Goal: Task Accomplishment & Management: Manage account settings

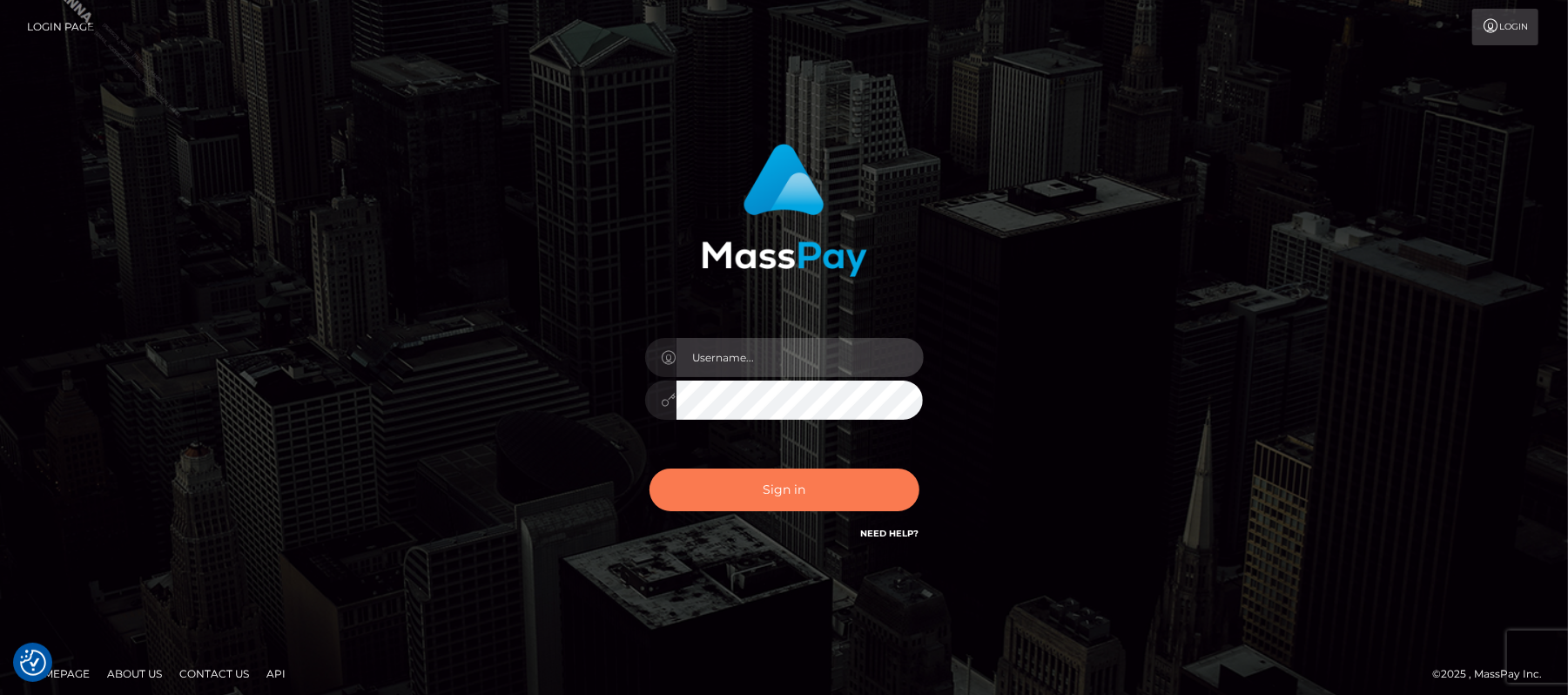
type input "Carmel.megabonanza"
click at [773, 472] on button "Sign in" at bounding box center [784, 490] width 270 height 43
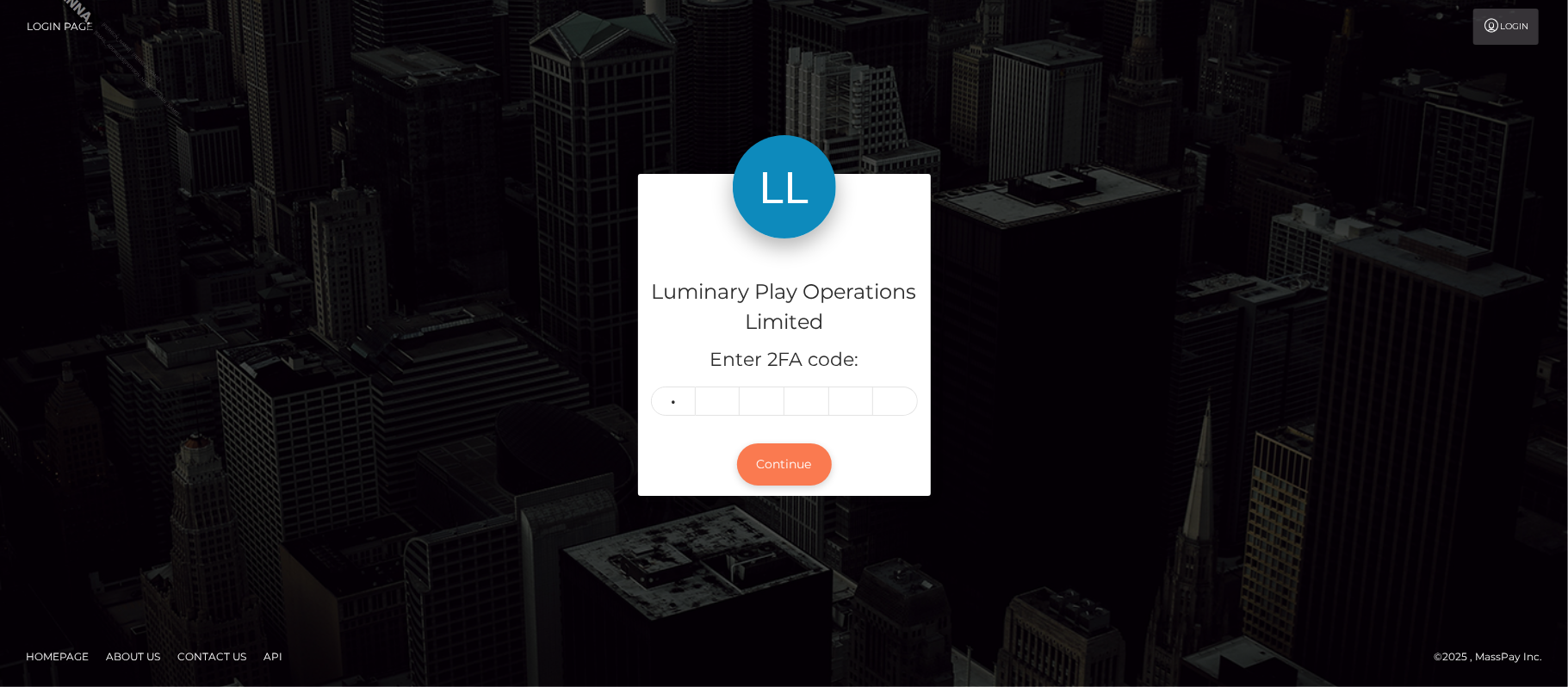
type input "8"
type input "9"
type input "7"
type input "1"
type input "7"
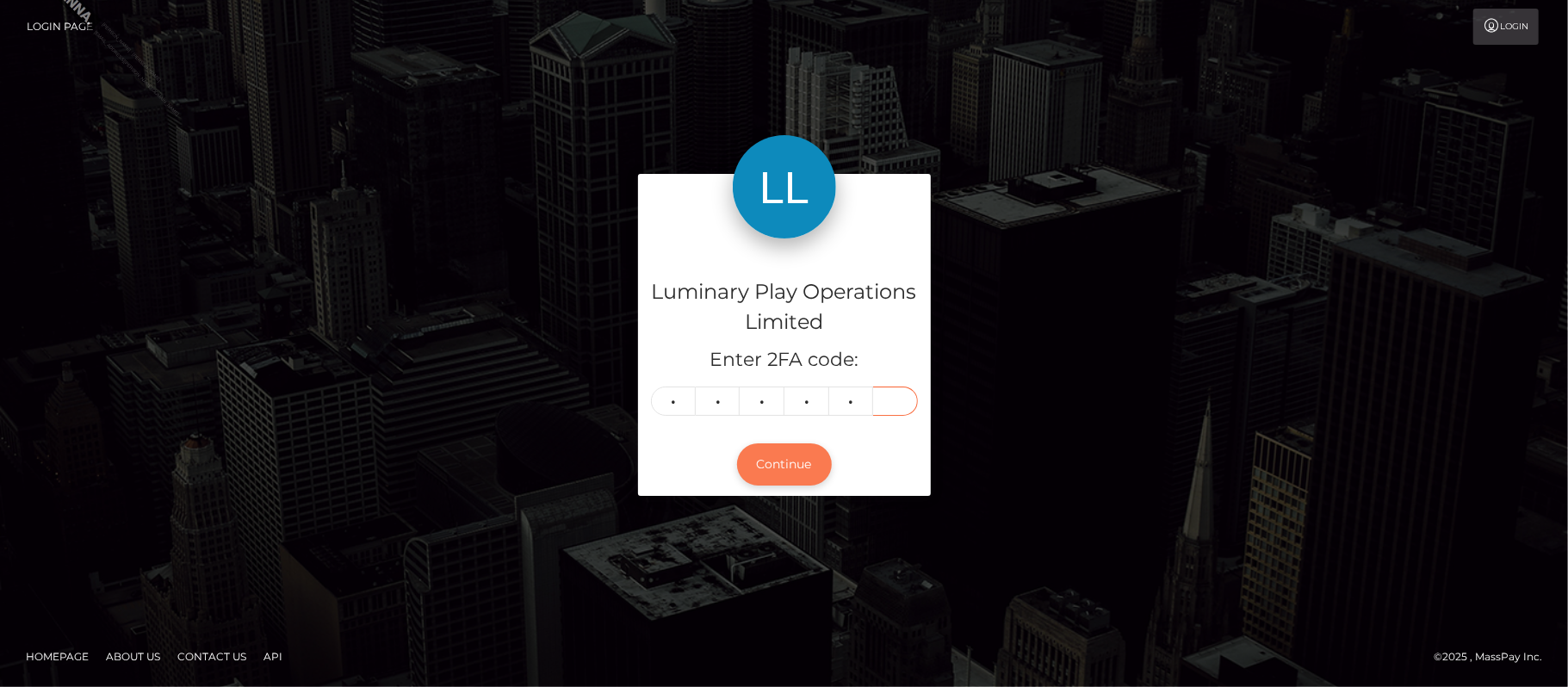
type input "4"
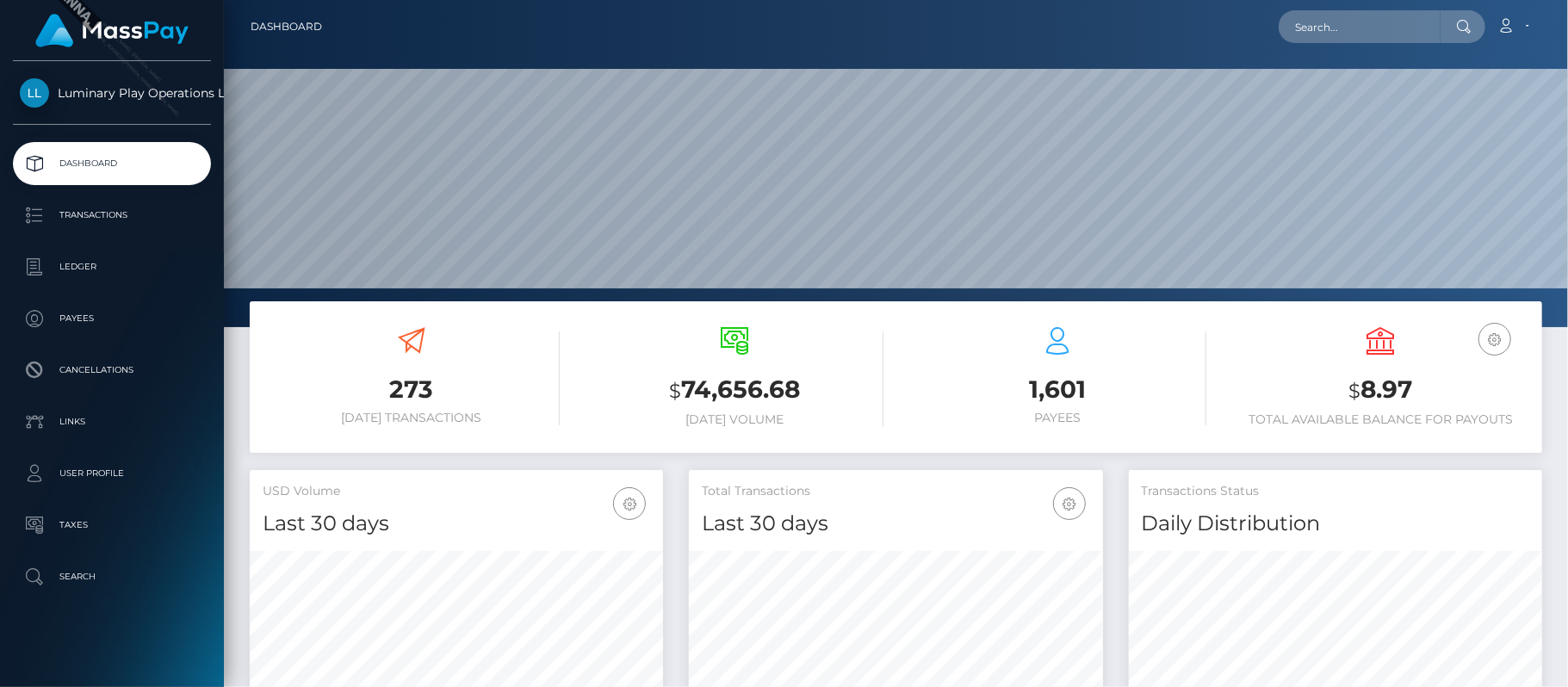
scroll to position [305, 414]
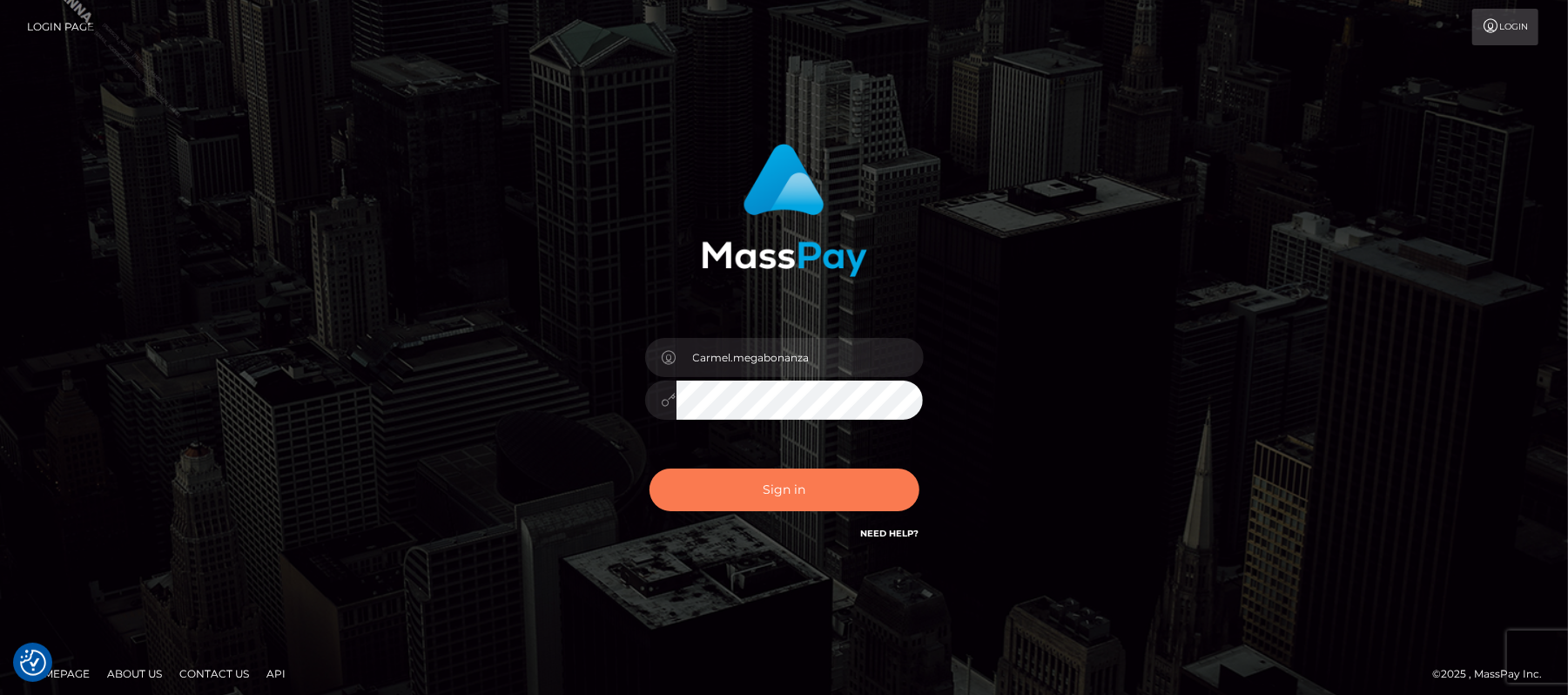
click at [771, 495] on button "Sign in" at bounding box center [784, 490] width 270 height 43
type input "Carmel.megabonanza"
click at [778, 482] on button "Sign in" at bounding box center [784, 490] width 270 height 43
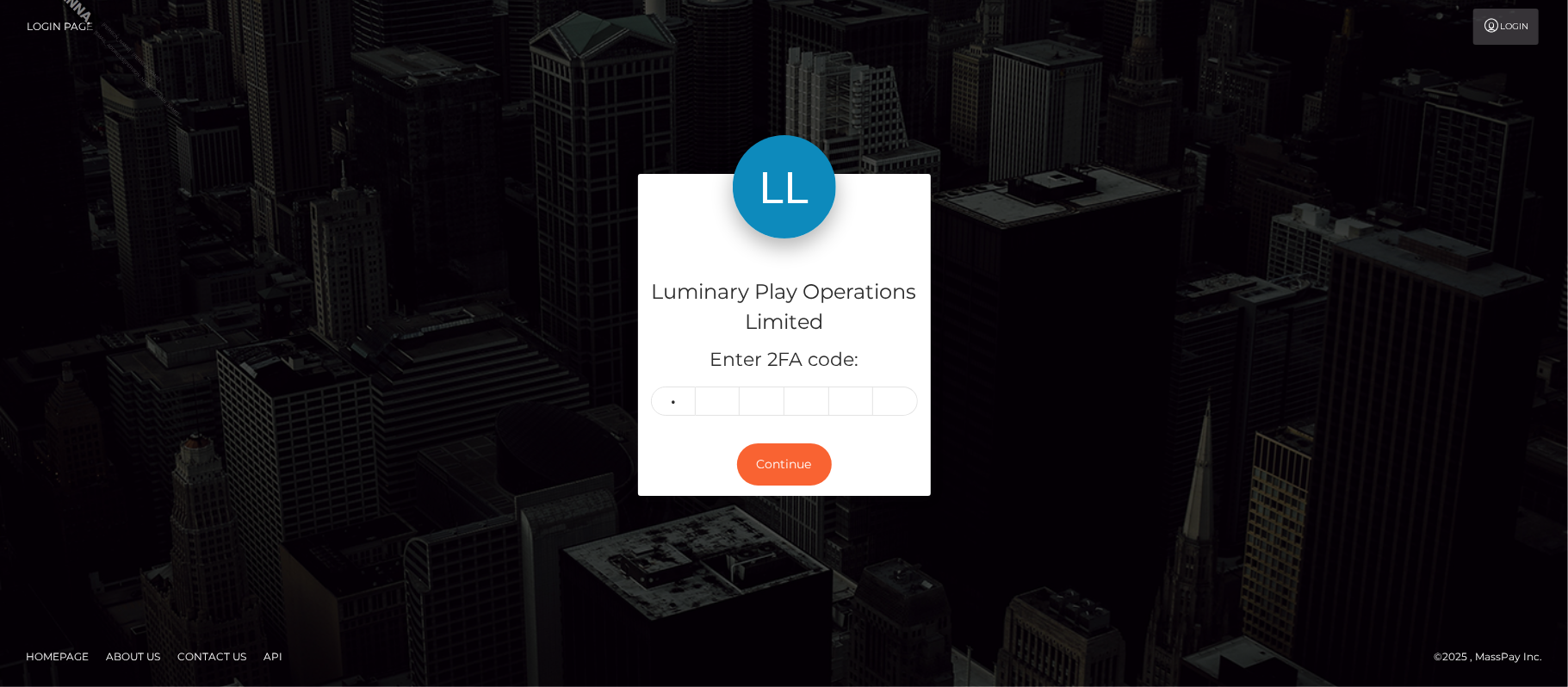
type input "8"
type input "3"
type input "5"
type input "0"
type input "4"
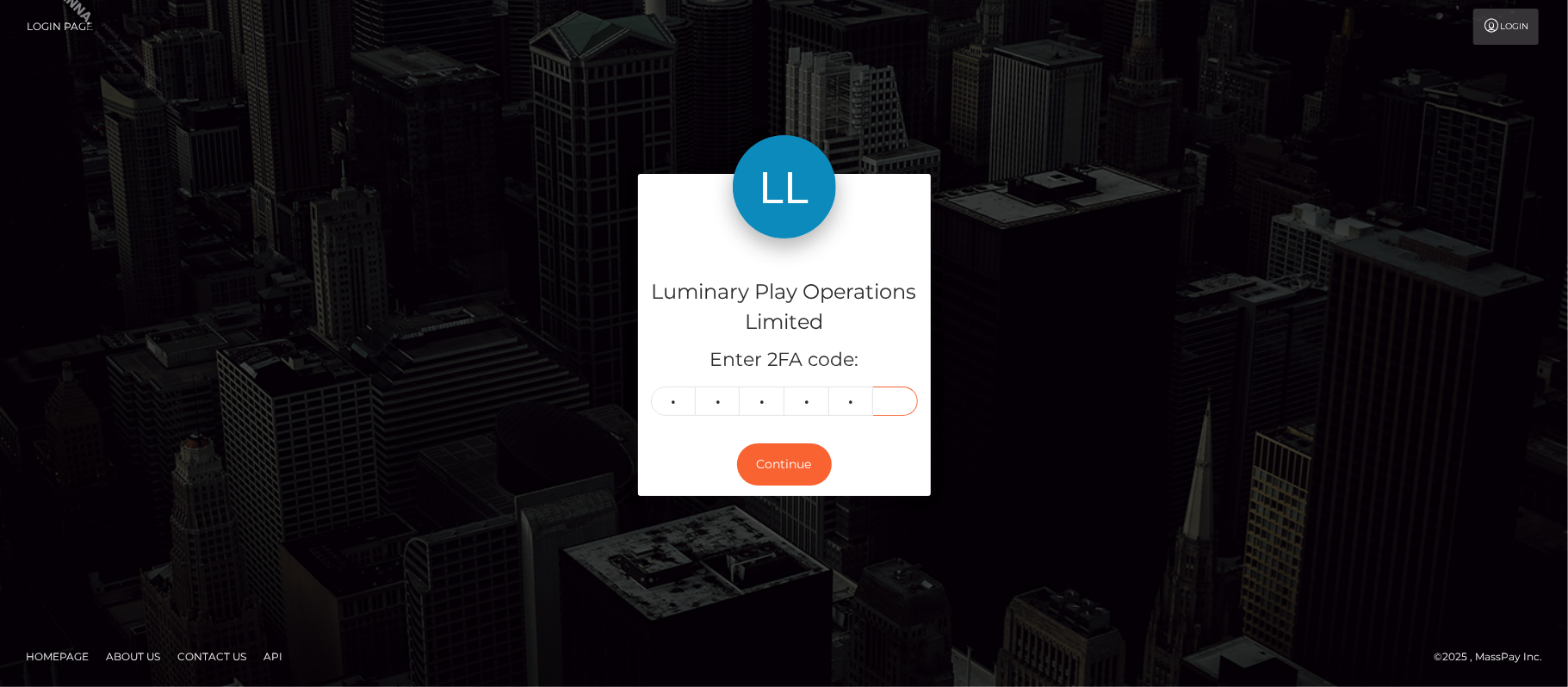
type input "2"
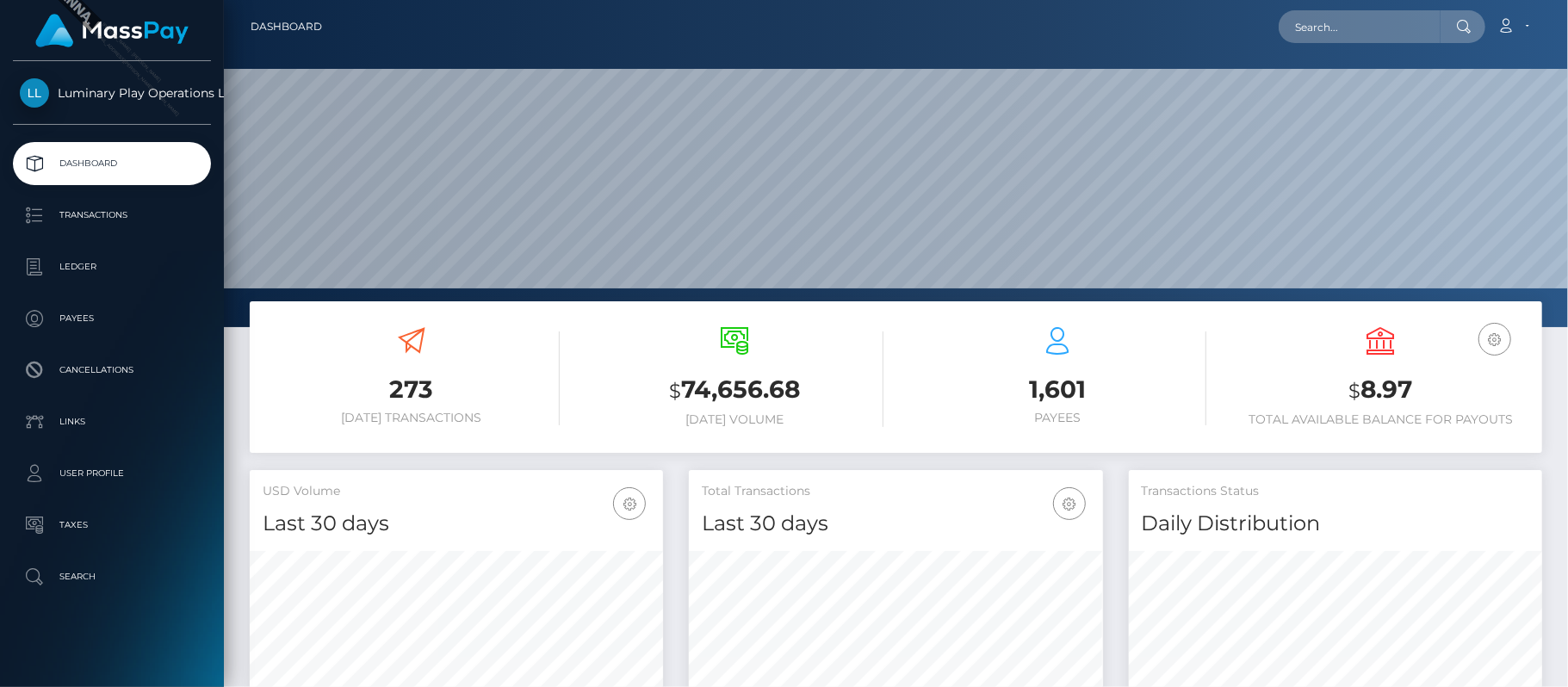
scroll to position [305, 414]
